Goal: Task Accomplishment & Management: Manage account settings

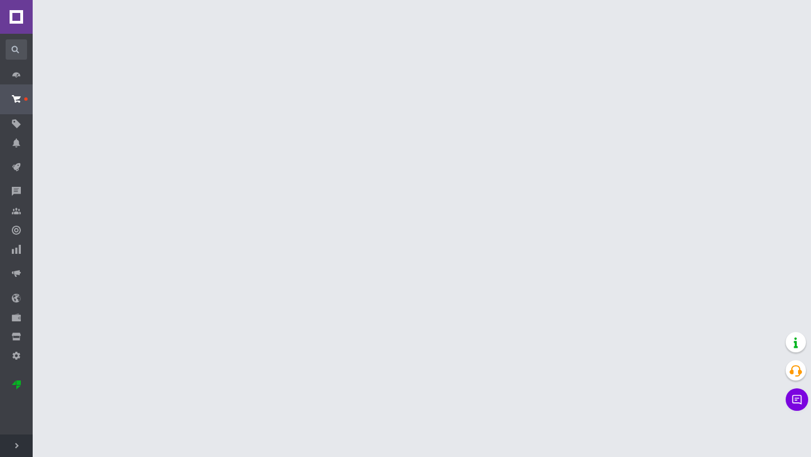
click at [17, 445] on use at bounding box center [16, 446] width 3 height 6
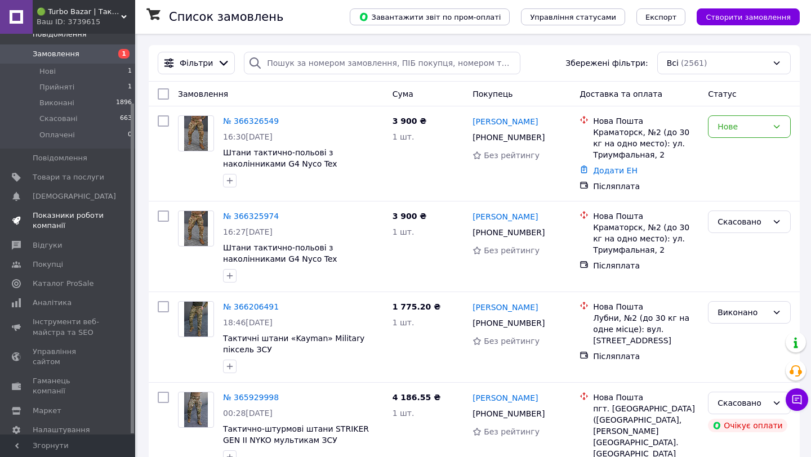
scroll to position [84, 0]
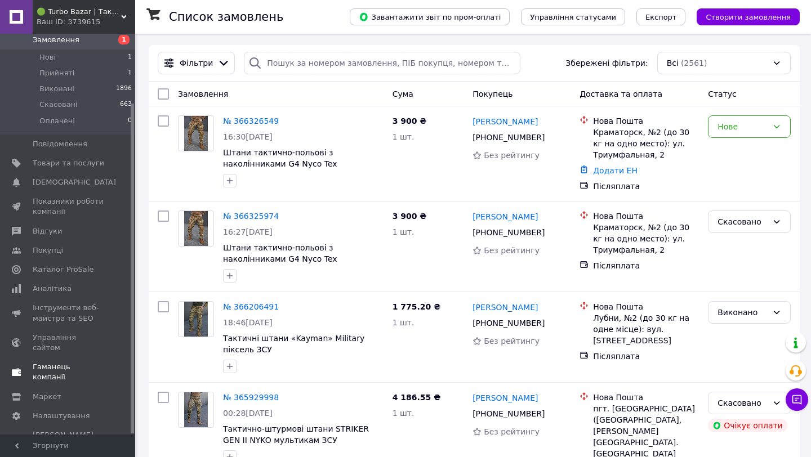
click at [102, 362] on span "Гаманець компанії" at bounding box center [69, 372] width 72 height 20
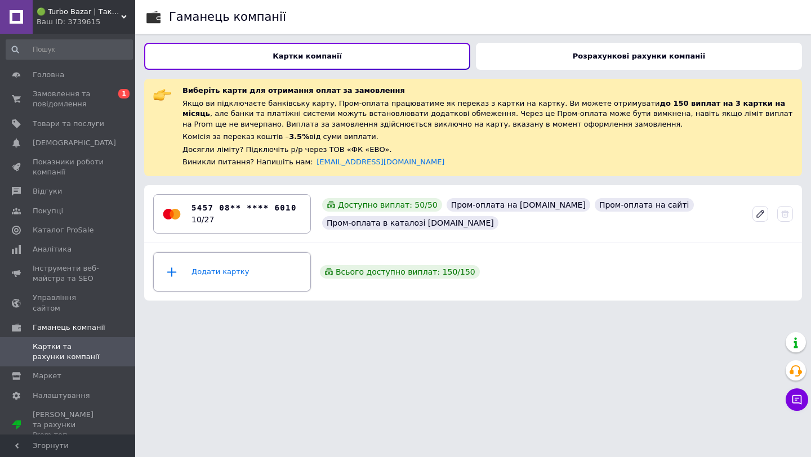
click at [264, 274] on div "Додати картку" at bounding box center [231, 272] width 143 height 34
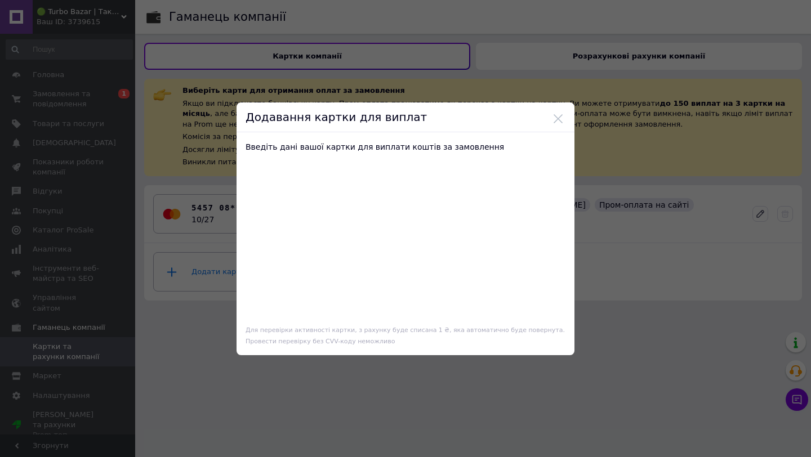
click at [546, 262] on div at bounding box center [405, 239] width 320 height 164
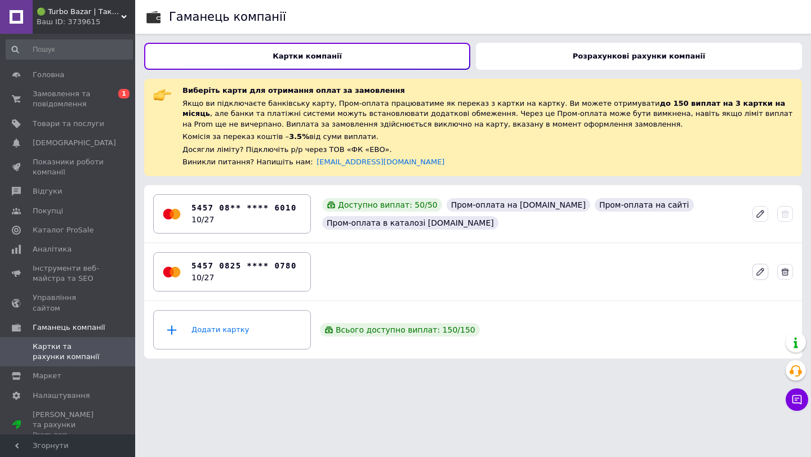
click at [761, 275] on icon at bounding box center [760, 272] width 10 height 10
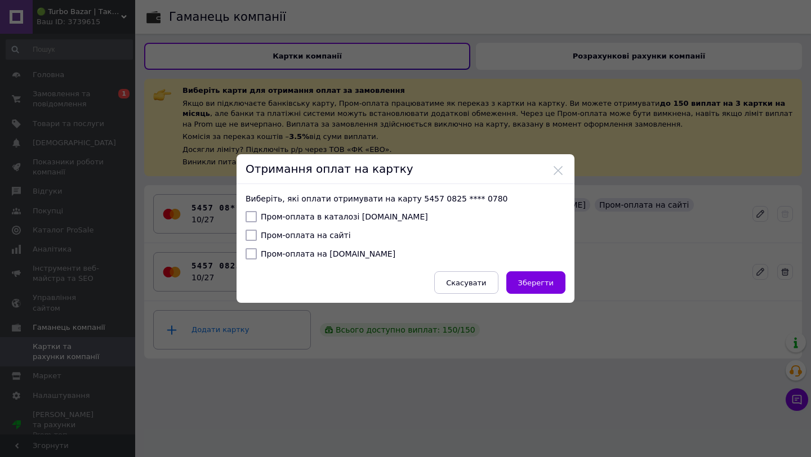
click at [248, 213] on input "Пром-оплата в каталозі Prom.ua" at bounding box center [250, 216] width 11 height 11
checkbox input "true"
click at [248, 236] on input "Пром-оплата на сайті" at bounding box center [250, 235] width 11 height 11
checkbox input "true"
click at [249, 257] on input "Пром-оплата на Bigl.ua" at bounding box center [250, 253] width 11 height 11
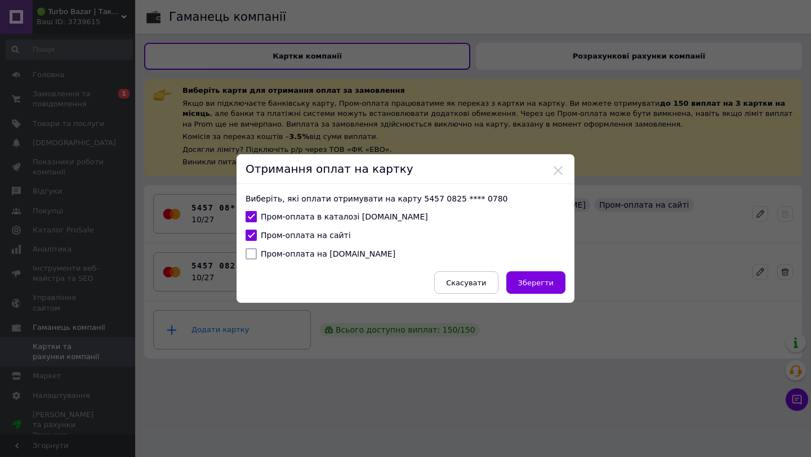
checkbox input "true"
click at [534, 283] on span "Зберегти" at bounding box center [535, 283] width 35 height 8
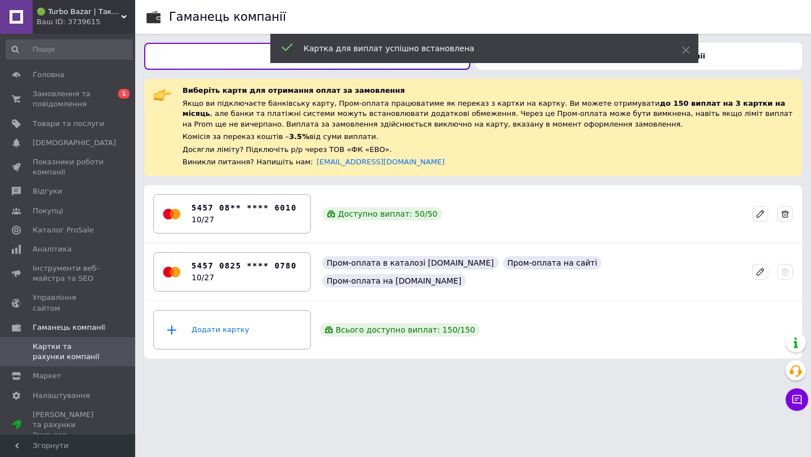
click at [788, 213] on icon at bounding box center [785, 214] width 8 height 8
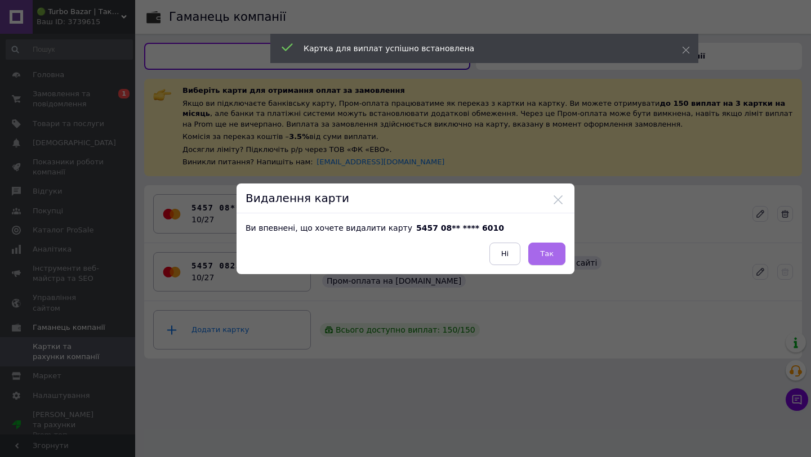
click at [547, 249] on span "Так" at bounding box center [547, 253] width 14 height 8
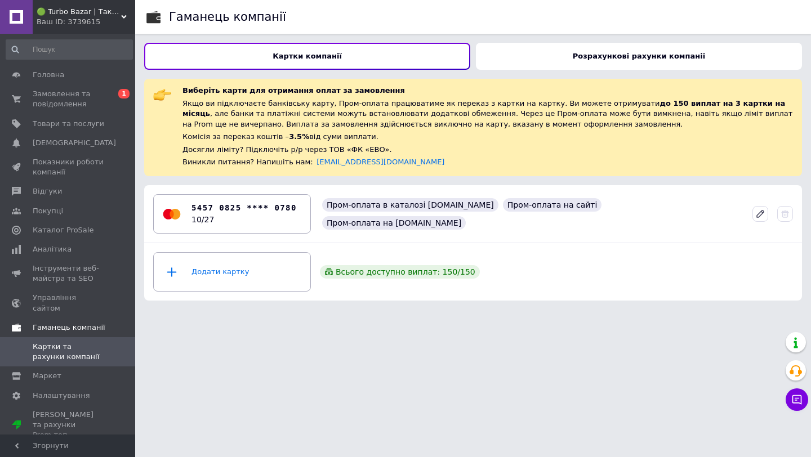
click at [74, 323] on span "Гаманець компанії" at bounding box center [69, 328] width 73 height 10
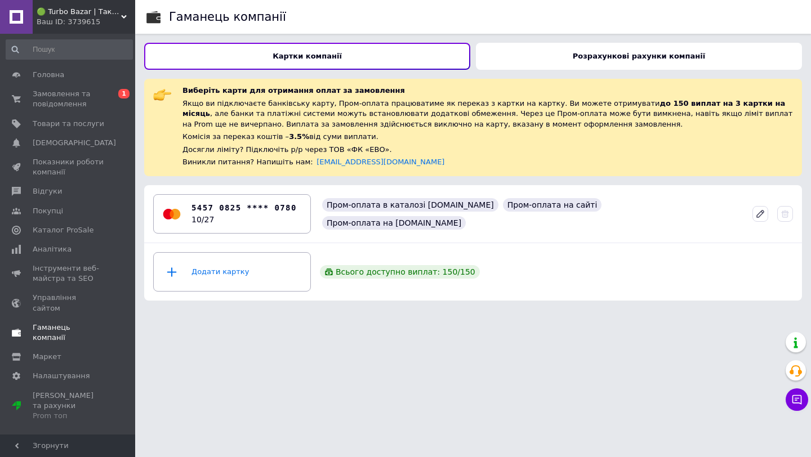
click at [74, 323] on span "Гаманець компанії" at bounding box center [69, 333] width 72 height 20
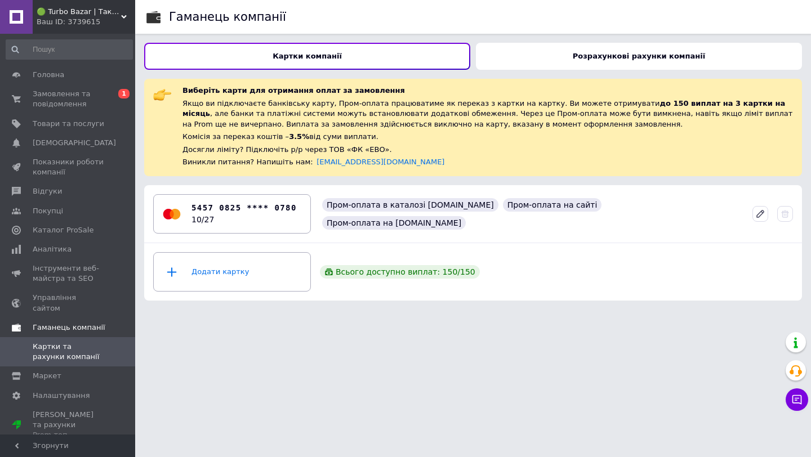
click at [58, 323] on span "Гаманець компанії" at bounding box center [69, 328] width 73 height 10
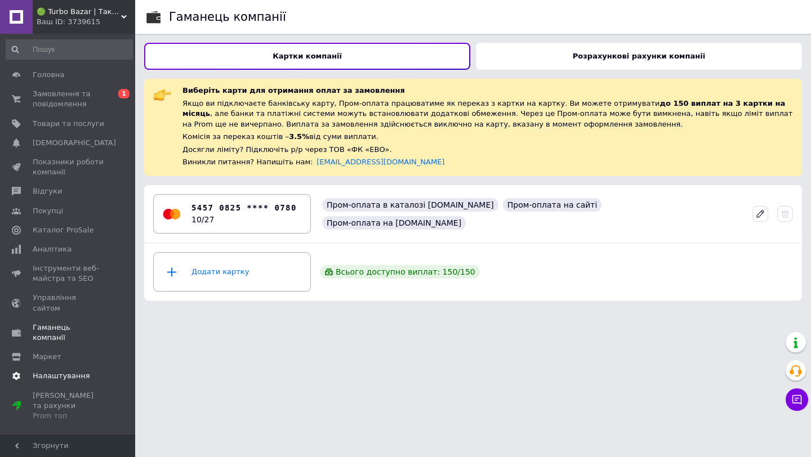
click at [61, 371] on span "Налаштування" at bounding box center [61, 376] width 57 height 10
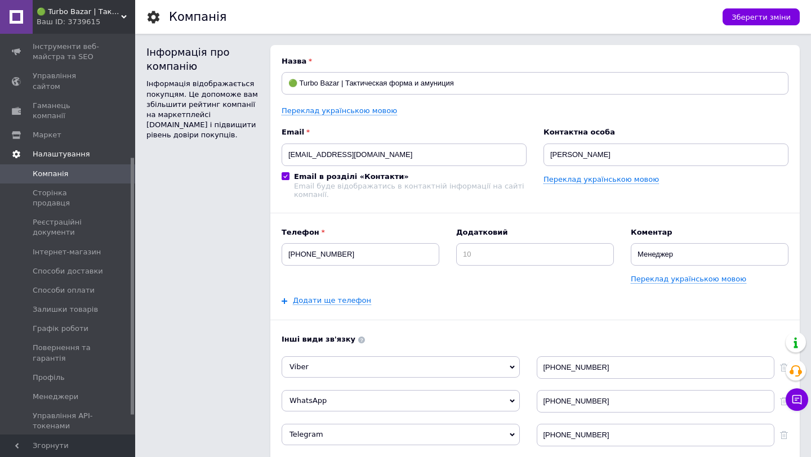
scroll to position [173, 0]
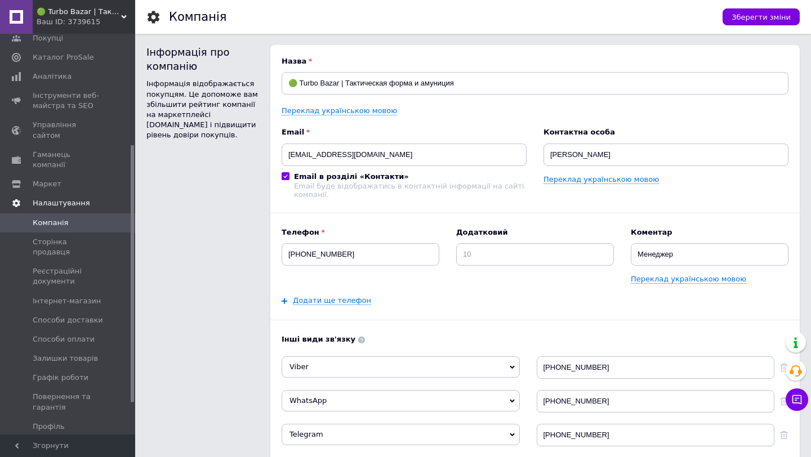
click at [60, 198] on span "Налаштування" at bounding box center [61, 203] width 57 height 10
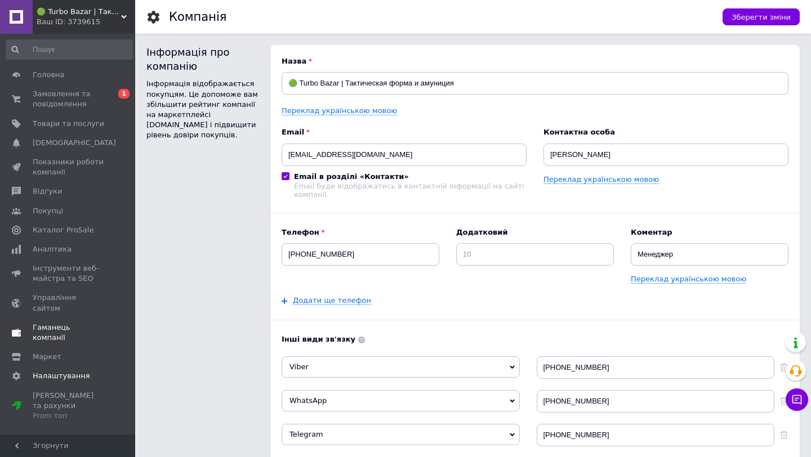
click at [52, 323] on span "Гаманець компанії" at bounding box center [69, 333] width 72 height 20
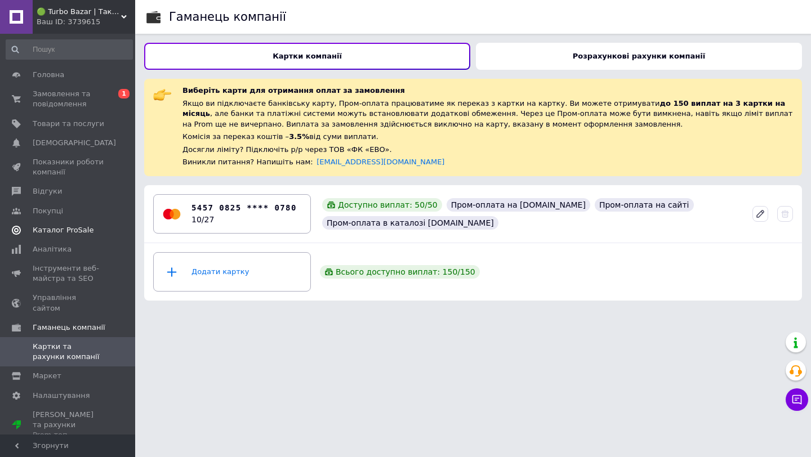
click at [61, 225] on span "Каталог ProSale" at bounding box center [63, 230] width 61 height 10
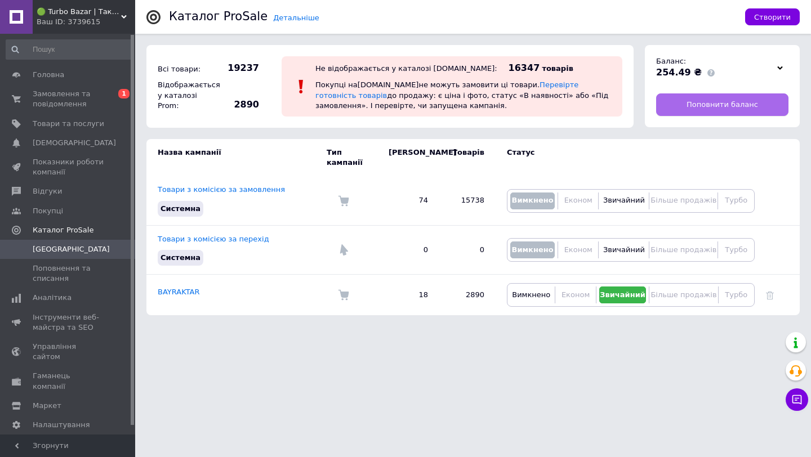
click at [673, 105] on link "Поповнити баланс" at bounding box center [722, 104] width 132 height 23
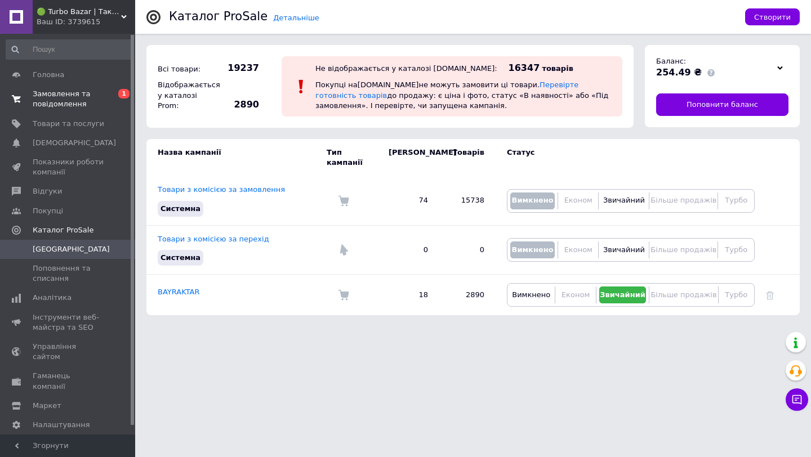
click at [55, 100] on span "Замовлення та повідомлення" at bounding box center [69, 99] width 72 height 20
